Goal: Information Seeking & Learning: Check status

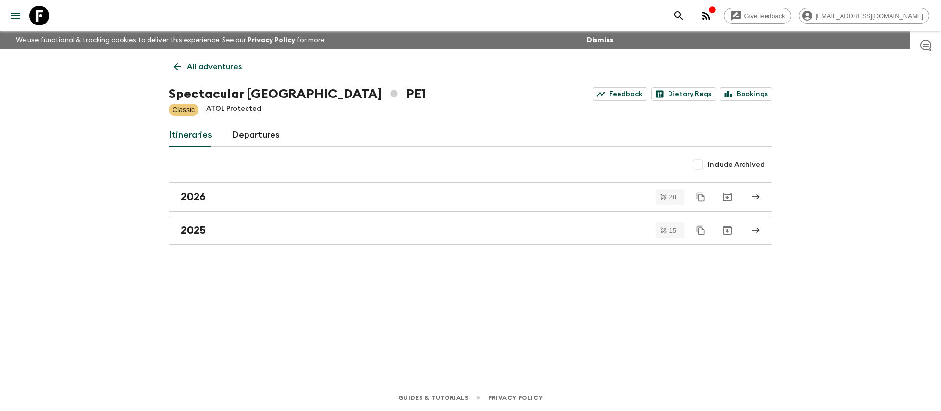
click at [209, 227] on div "2025" at bounding box center [461, 230] width 561 height 13
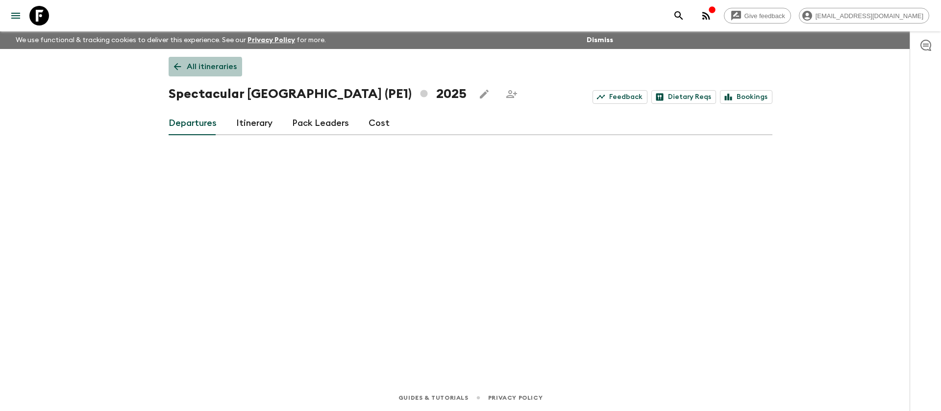
click at [199, 68] on p "All itineraries" at bounding box center [212, 67] width 50 height 12
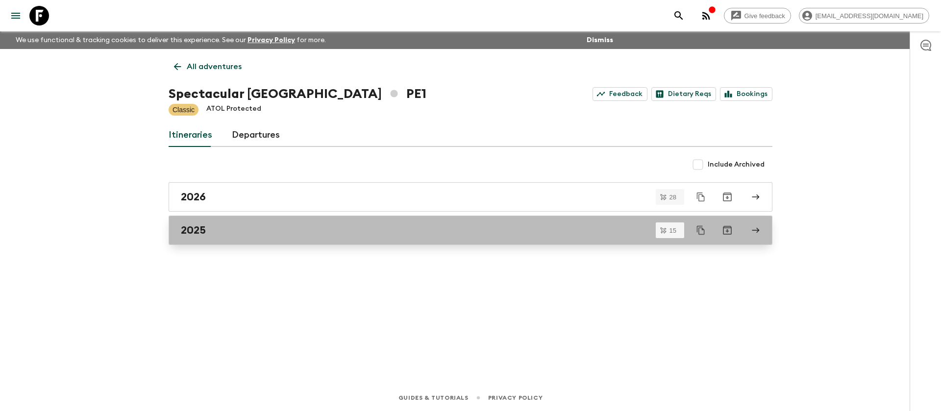
click at [219, 225] on div "2025" at bounding box center [461, 230] width 561 height 13
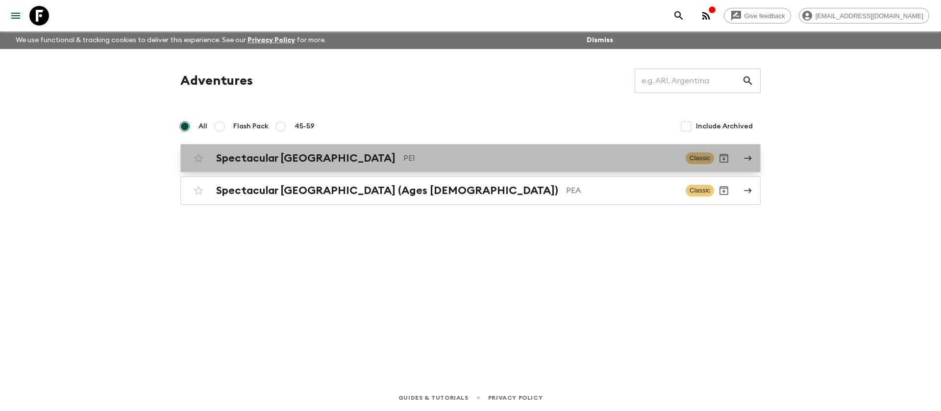
click at [403, 159] on p "PE1" at bounding box center [540, 158] width 274 height 12
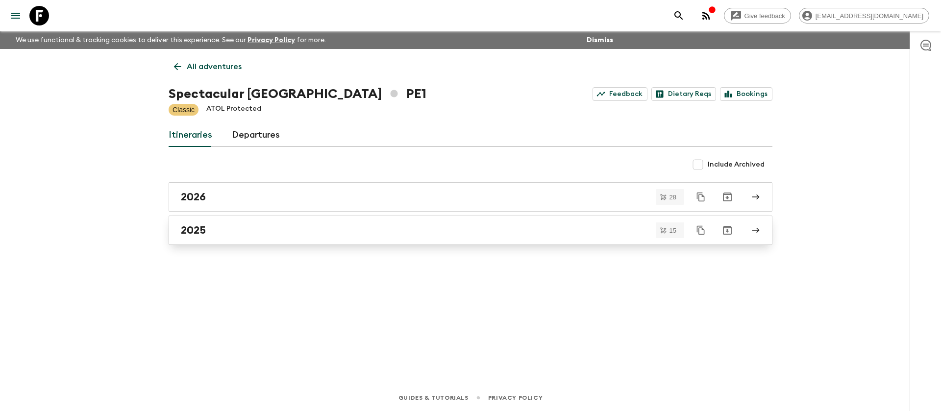
click at [258, 226] on div "2025" at bounding box center [461, 230] width 561 height 13
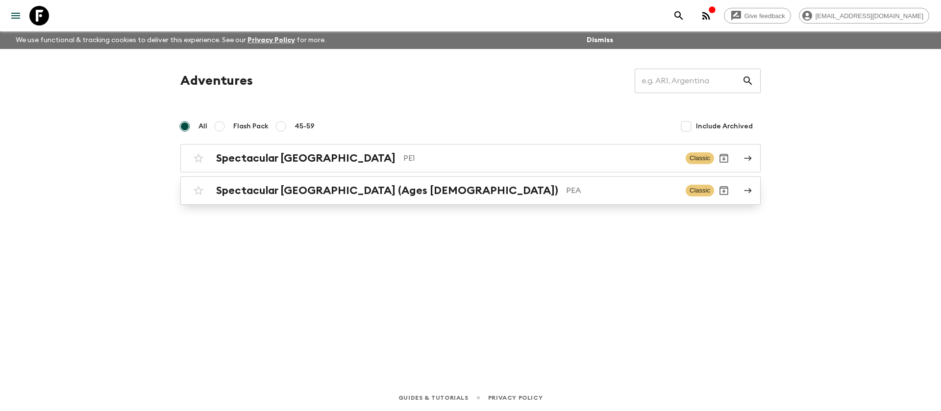
click at [292, 190] on h2 "Spectacular [GEOGRAPHIC_DATA] (Ages [DEMOGRAPHIC_DATA])" at bounding box center [387, 190] width 342 height 13
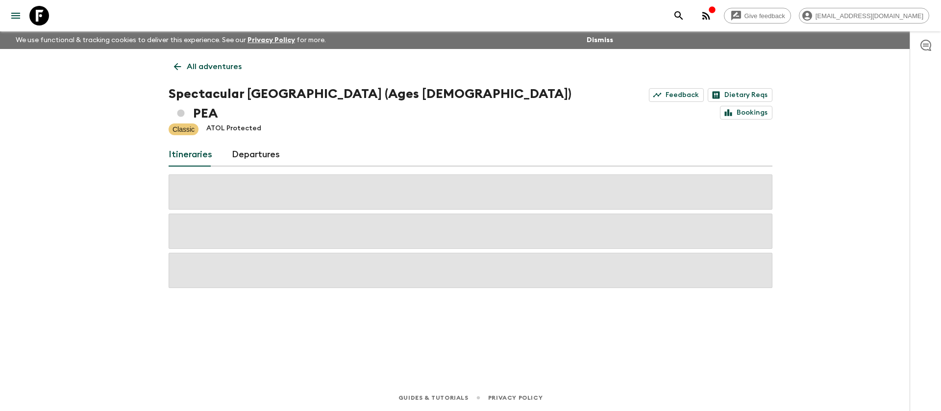
click at [179, 63] on icon at bounding box center [177, 66] width 11 height 11
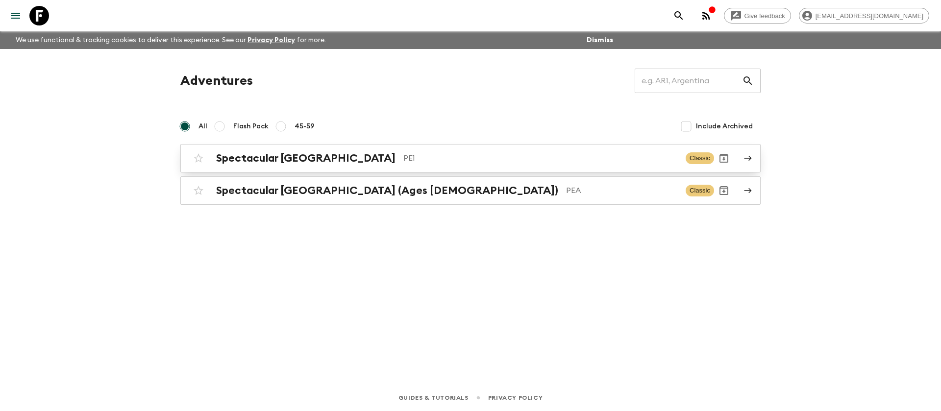
click at [403, 160] on p "PE1" at bounding box center [540, 158] width 274 height 12
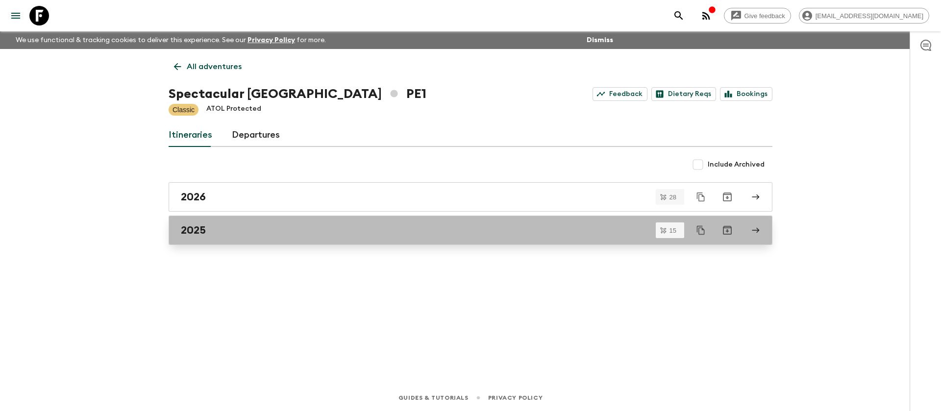
click at [260, 230] on div "2025" at bounding box center [461, 230] width 561 height 13
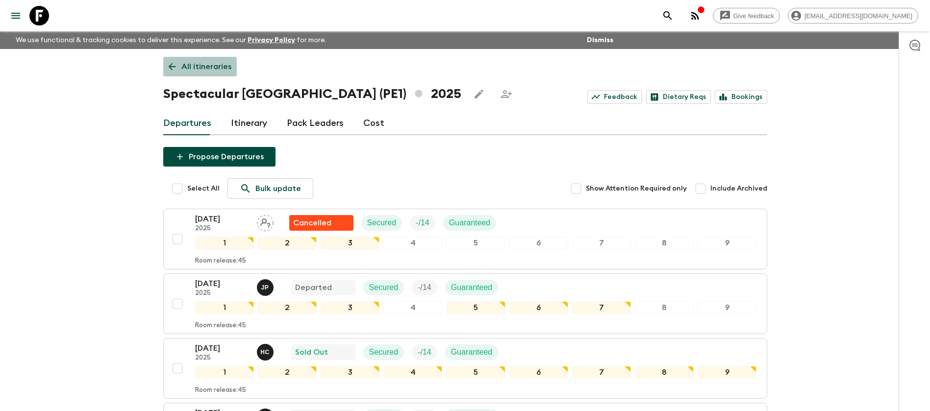
click at [201, 67] on p "All itineraries" at bounding box center [206, 67] width 50 height 12
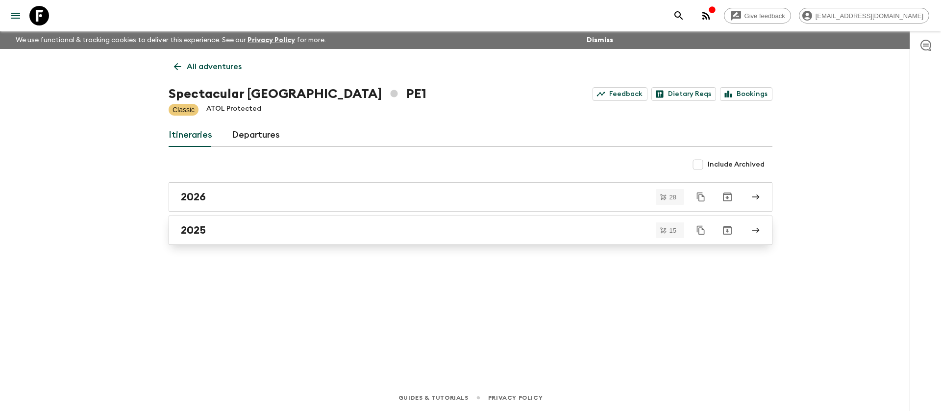
click at [231, 228] on div "2025" at bounding box center [461, 230] width 561 height 13
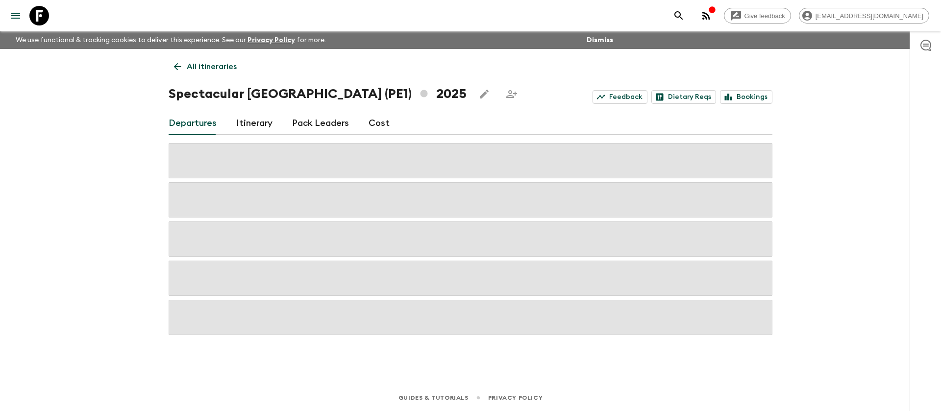
click at [211, 62] on p "All itineraries" at bounding box center [212, 67] width 50 height 12
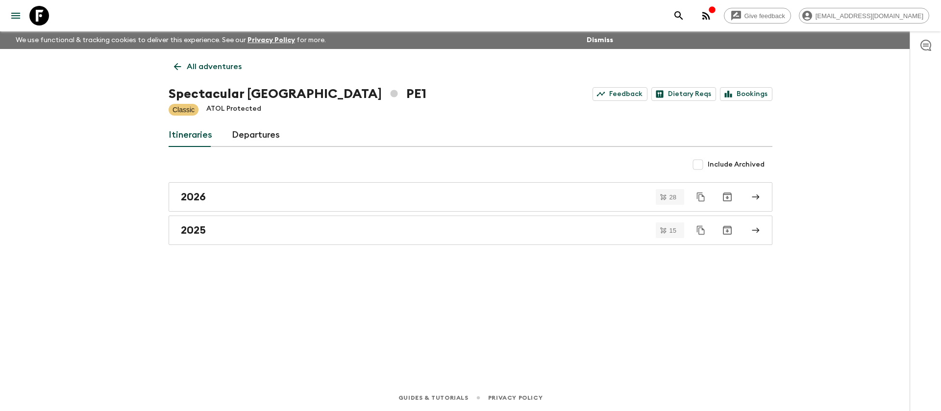
click at [208, 62] on p "All adventures" at bounding box center [214, 67] width 55 height 12
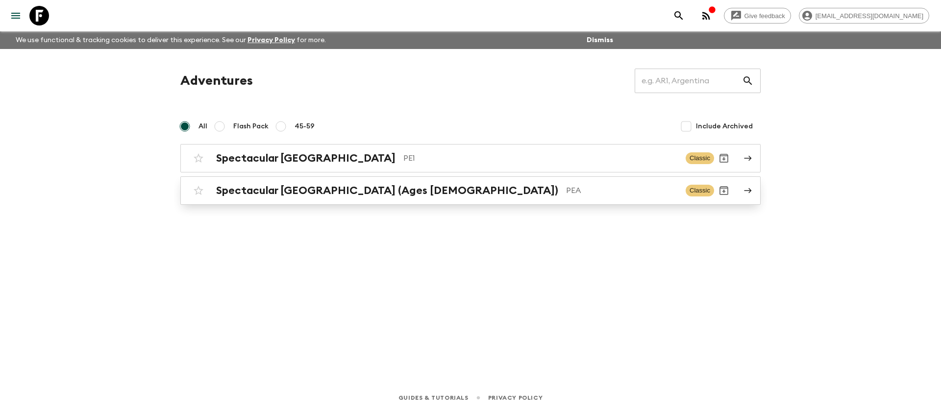
click at [250, 182] on div "Spectacular Peru (Ages 45-59) PEA Classic" at bounding box center [451, 191] width 525 height 20
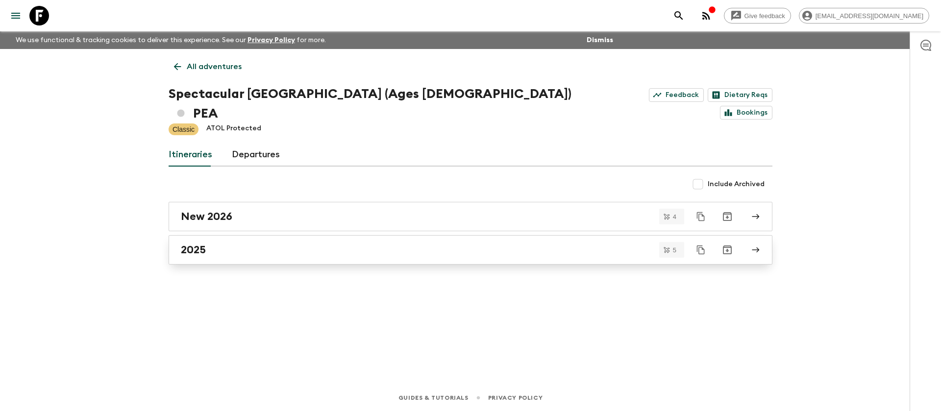
click at [230, 244] on div "2025" at bounding box center [461, 250] width 561 height 13
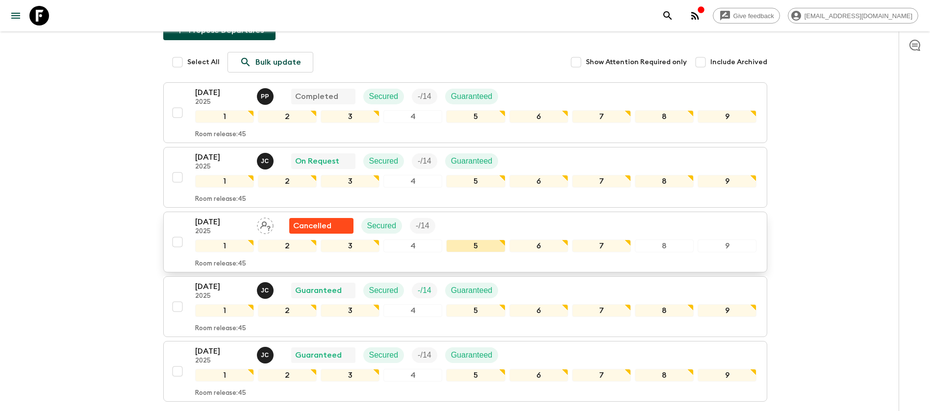
scroll to position [147, 0]
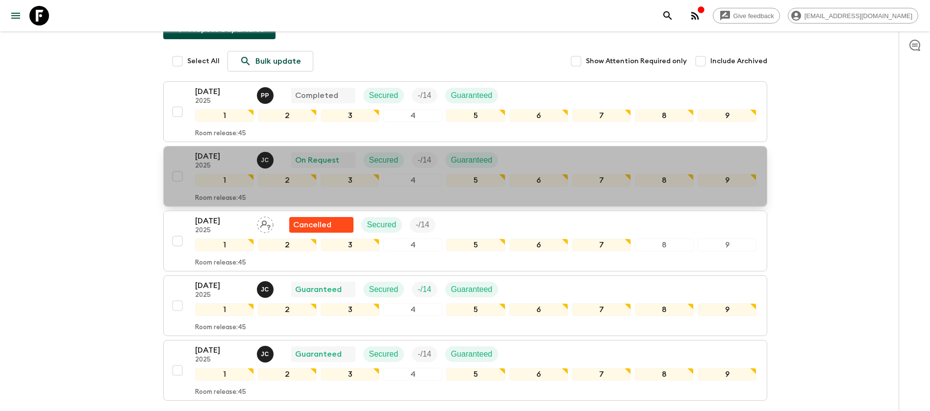
click at [546, 150] on div "26 Sep 2025 2025 J C On Request Secured - / 14 Guaranteed" at bounding box center [476, 160] width 562 height 20
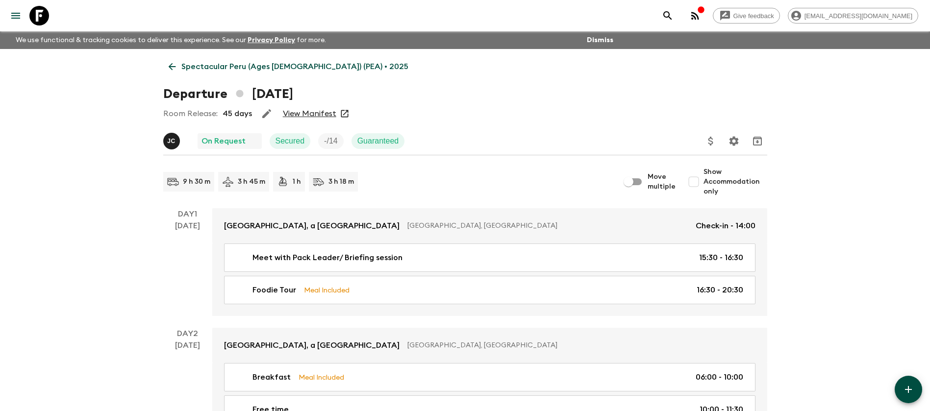
click at [300, 117] on link "View Manifest" at bounding box center [309, 114] width 53 height 10
